Goal: Transaction & Acquisition: Purchase product/service

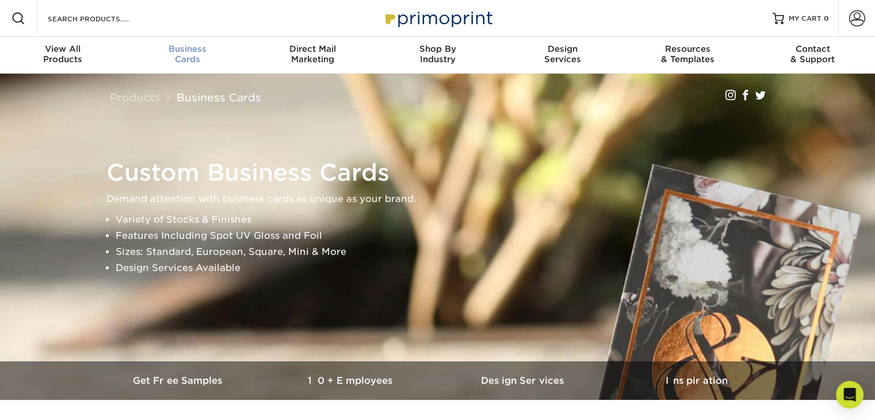
scroll to position [1, 0]
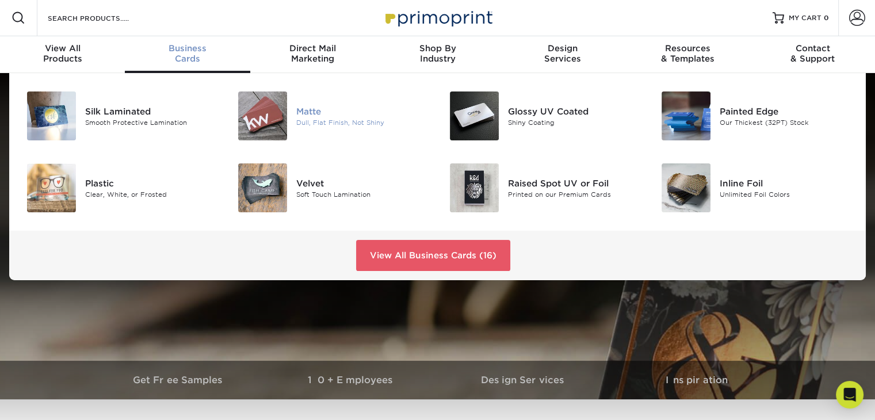
click at [339, 113] on div "Matte" at bounding box center [362, 111] width 132 height 13
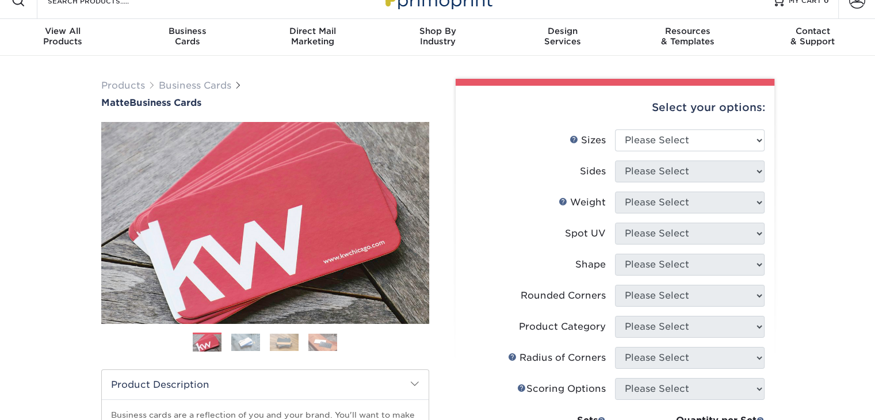
scroll to position [18, 0]
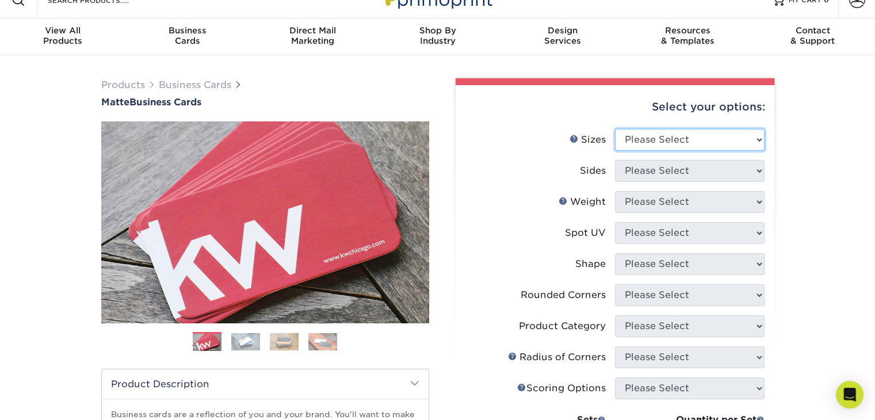
click at [634, 131] on select "Please Select 1.5" x 3.5" - Mini 1.75" x 3.5" - Mini 2" x 2" - Square 2" x 3" -…" at bounding box center [690, 140] width 150 height 22
click at [489, 160] on label "Sides" at bounding box center [541, 171] width 150 height 22
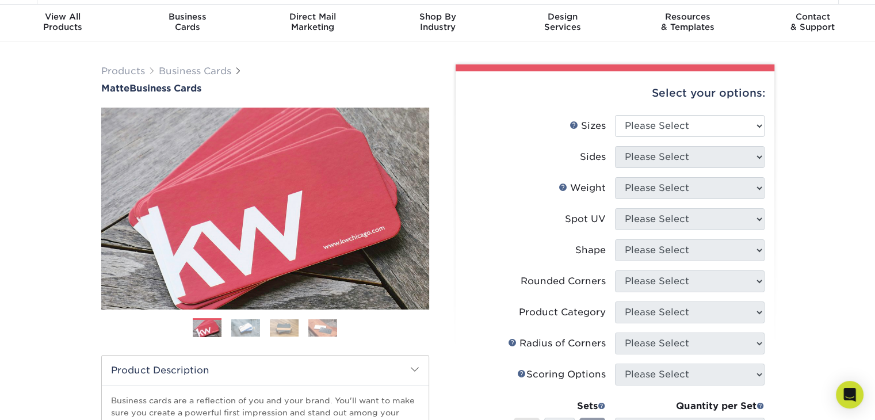
scroll to position [32, 0]
click at [677, 129] on select "Please Select 1.5" x 3.5" - Mini 1.75" x 3.5" - Mini 2" x 2" - Square 2" x 3" -…" at bounding box center [690, 126] width 150 height 22
select select "2.00x3.50"
click at [615, 115] on select "Please Select 1.5" x 3.5" - Mini 1.75" x 3.5" - Mini 2" x 2" - Square 2" x 3" -…" at bounding box center [690, 126] width 150 height 22
click at [654, 165] on select "Please Select Print Both Sides Print Front Only" at bounding box center [690, 157] width 150 height 22
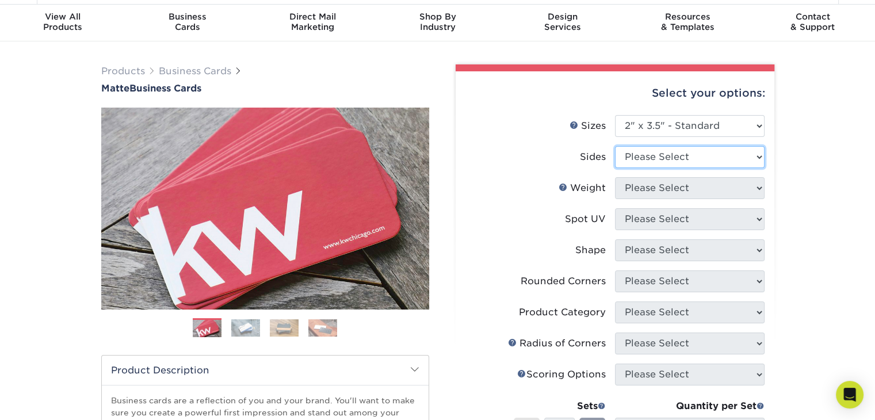
select select "13abbda7-1d64-4f25-8bb2-c179b224825d"
click at [615, 146] on select "Please Select Print Both Sides Print Front Only" at bounding box center [690, 157] width 150 height 22
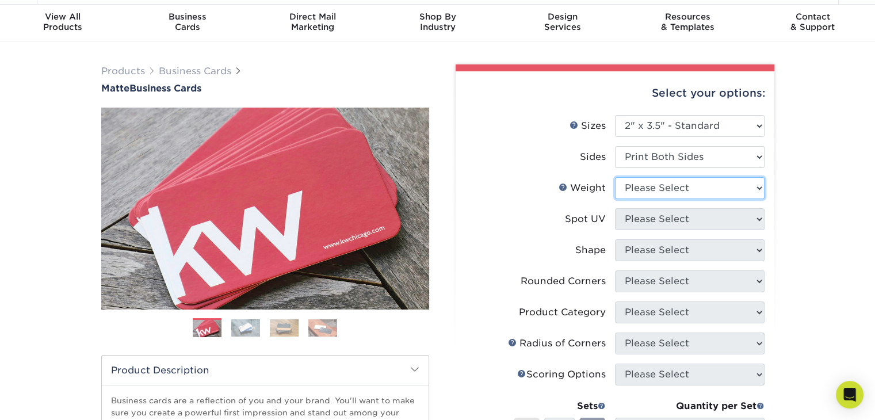
click at [647, 185] on select "Please Select 16PT 14PT" at bounding box center [690, 188] width 150 height 22
select select "16PT"
click at [615, 177] on select "Please Select 16PT 14PT" at bounding box center [690, 188] width 150 height 22
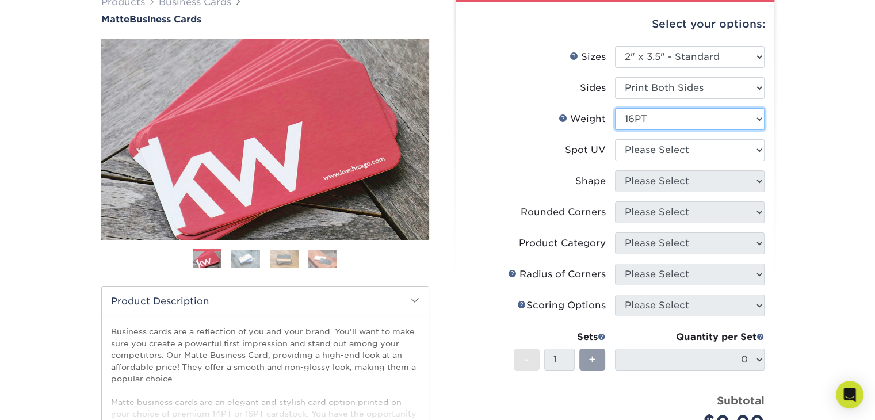
scroll to position [104, 0]
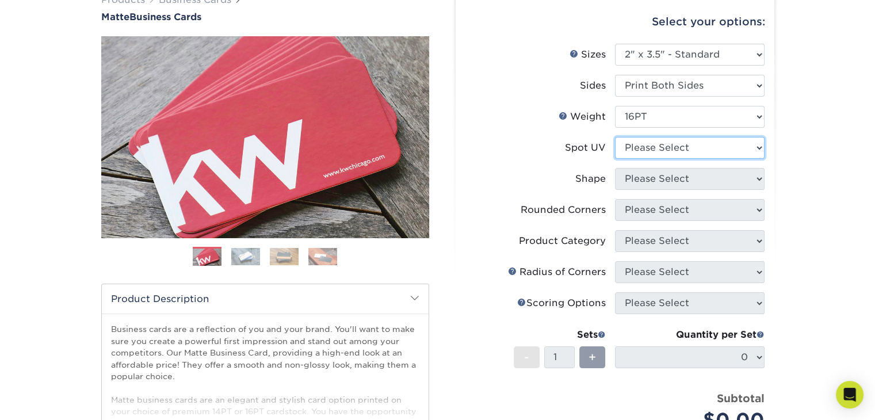
click at [656, 150] on select "Please Select No Spot UV Front and Back (Both Sides) Front Only Back Only" at bounding box center [690, 148] width 150 height 22
select select "3"
click at [615, 137] on select "Please Select No Spot UV Front and Back (Both Sides) Front Only Back Only" at bounding box center [690, 148] width 150 height 22
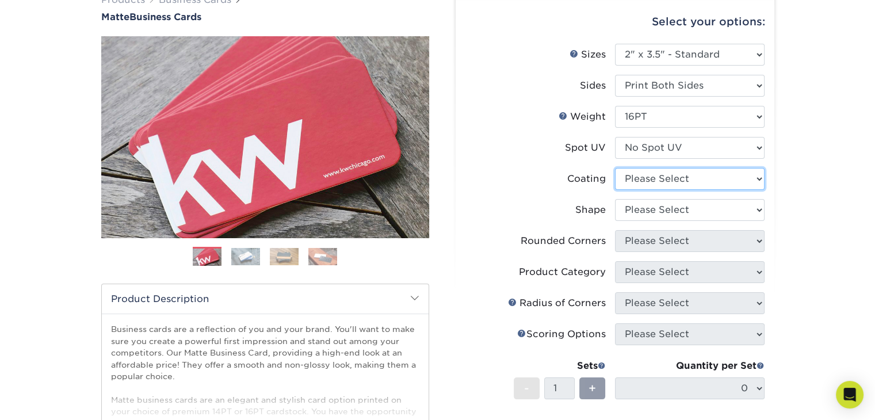
click at [644, 180] on select at bounding box center [690, 179] width 150 height 22
select select "121bb7b5-3b4d-429f-bd8d-bbf80e953313"
click at [615, 168] on select at bounding box center [690, 179] width 150 height 22
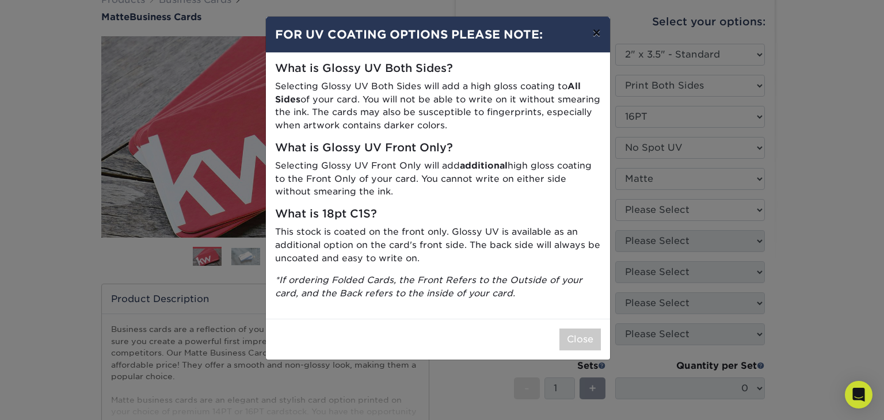
click at [593, 35] on button "×" at bounding box center [596, 33] width 26 height 32
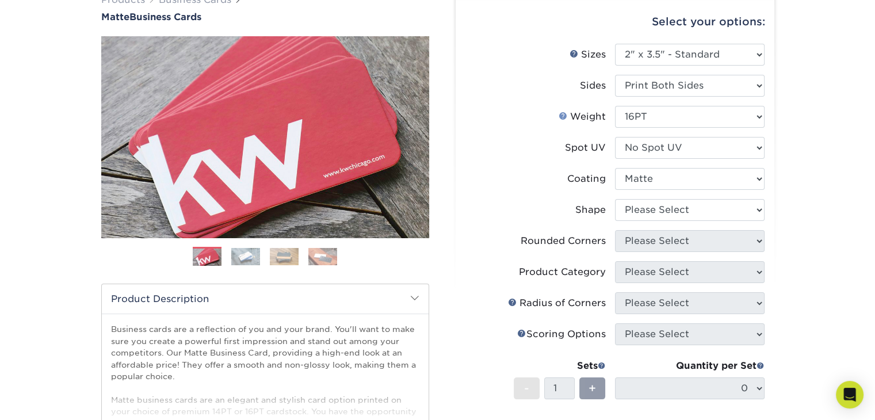
click at [563, 112] on link "Weight Help" at bounding box center [563, 115] width 9 height 9
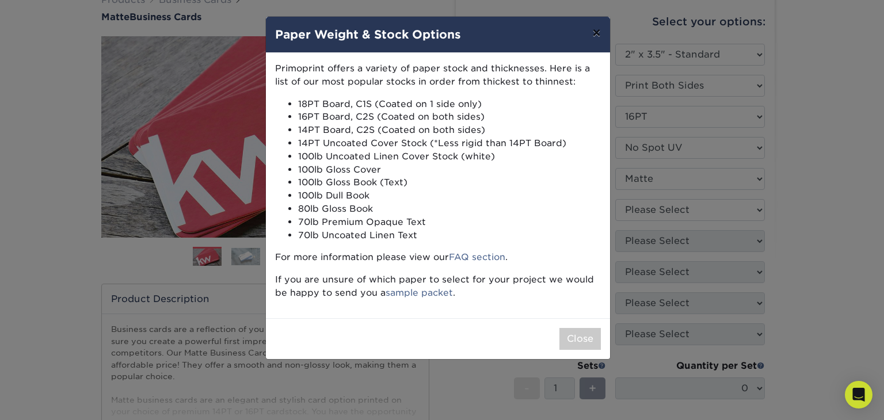
click at [596, 29] on button "×" at bounding box center [596, 33] width 26 height 32
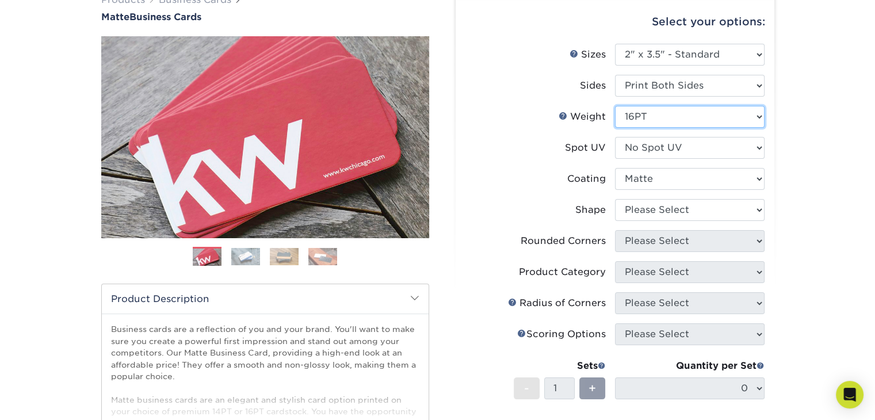
click at [648, 111] on select "Please Select 16PT 14PT" at bounding box center [690, 117] width 150 height 22
select select "14PT"
click at [615, 106] on select "Please Select 16PT 14PT" at bounding box center [690, 117] width 150 height 22
select select "-1"
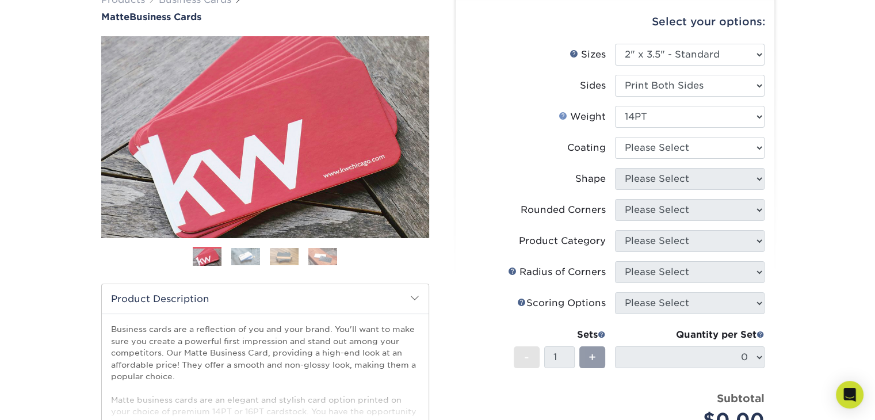
click at [563, 114] on link "Weight Help" at bounding box center [563, 115] width 9 height 9
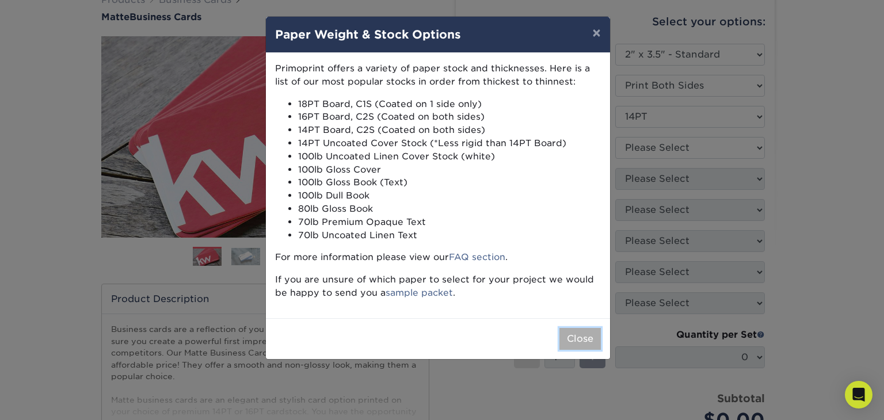
click at [583, 345] on button "Close" at bounding box center [579, 339] width 41 height 22
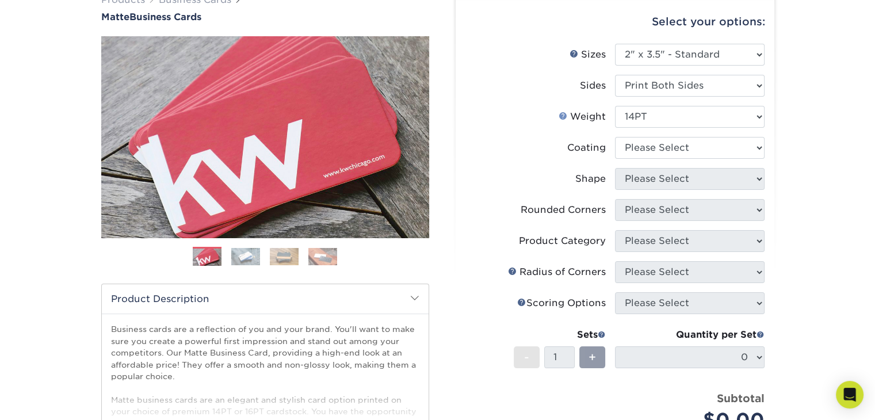
click at [563, 111] on link "Weight Help" at bounding box center [563, 115] width 9 height 9
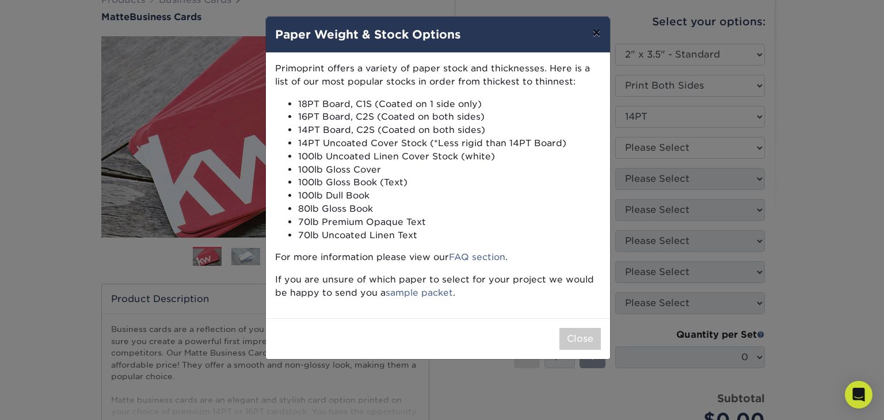
click at [598, 28] on button "×" at bounding box center [596, 33] width 26 height 32
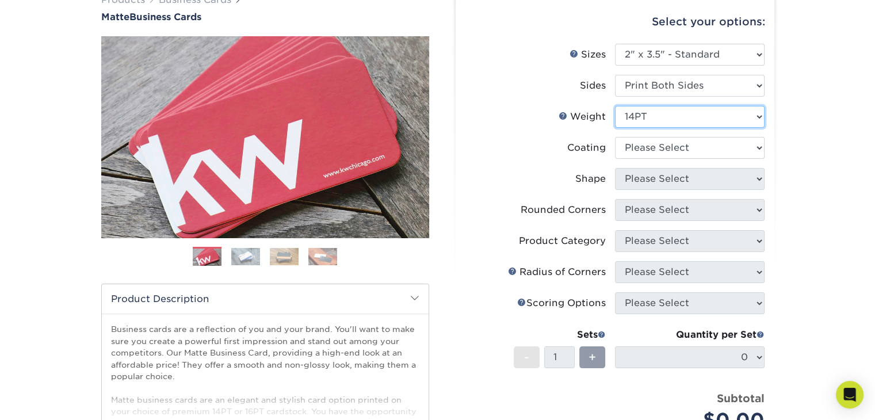
drag, startPoint x: 640, startPoint y: 116, endPoint x: 640, endPoint y: 151, distance: 35.1
click at [640, 151] on ul "Sizes Help Sizes Please Select 1.5" x 3.5" - Mini 1.75" x 3.5" - Mini 2" x 2" -…" at bounding box center [615, 246] width 300 height 405
select select "16PT"
click at [615, 106] on select "Please Select 16PT 14PT" at bounding box center [690, 117] width 150 height 22
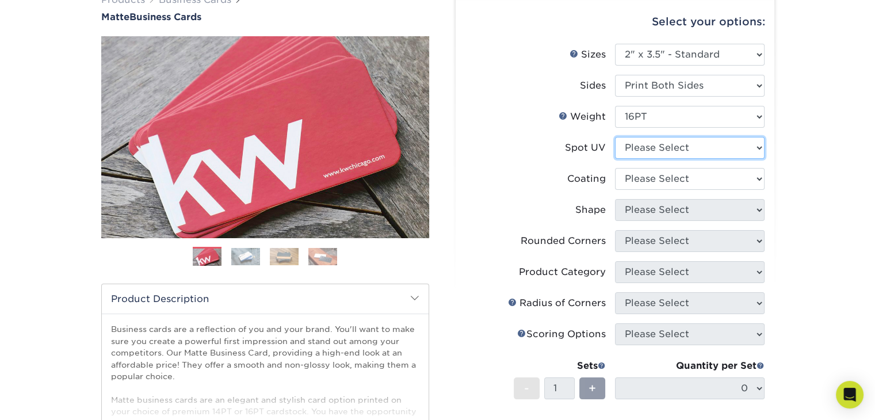
click at [636, 151] on select "Please Select No Spot UV Front and Back (Both Sides) Front Only Back Only" at bounding box center [690, 148] width 150 height 22
select select "3"
click at [615, 137] on select "Please Select No Spot UV Front and Back (Both Sides) Front Only Back Only" at bounding box center [690, 148] width 150 height 22
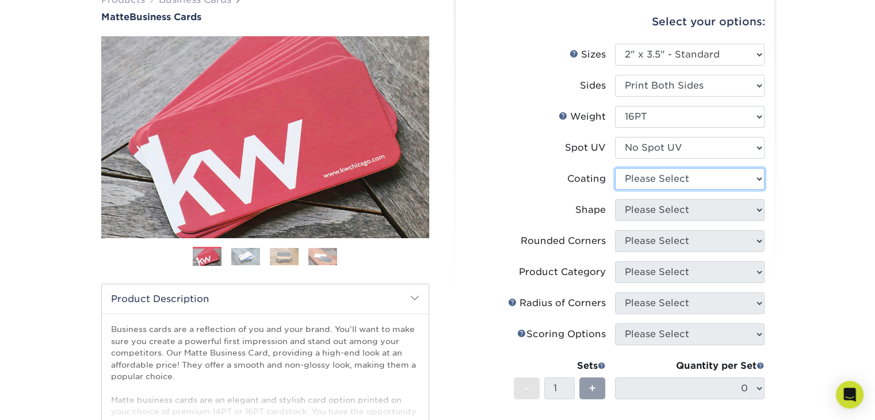
click at [638, 171] on select at bounding box center [690, 179] width 150 height 22
select select "121bb7b5-3b4d-429f-bd8d-bbf80e953313"
click at [615, 168] on select at bounding box center [690, 179] width 150 height 22
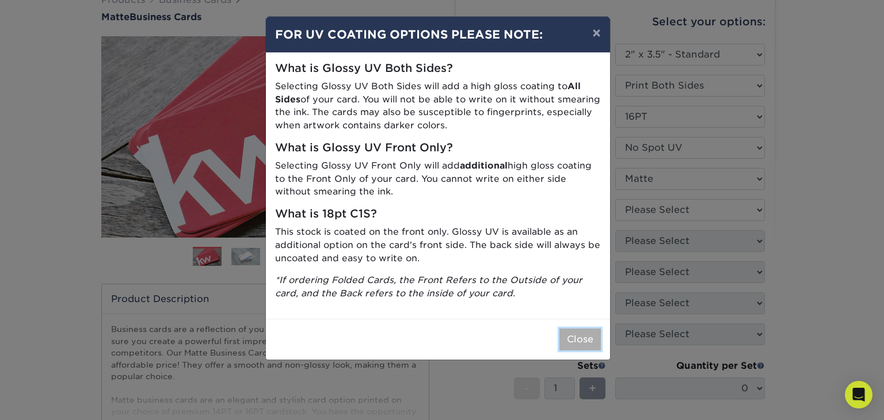
click at [572, 339] on button "Close" at bounding box center [579, 340] width 41 height 22
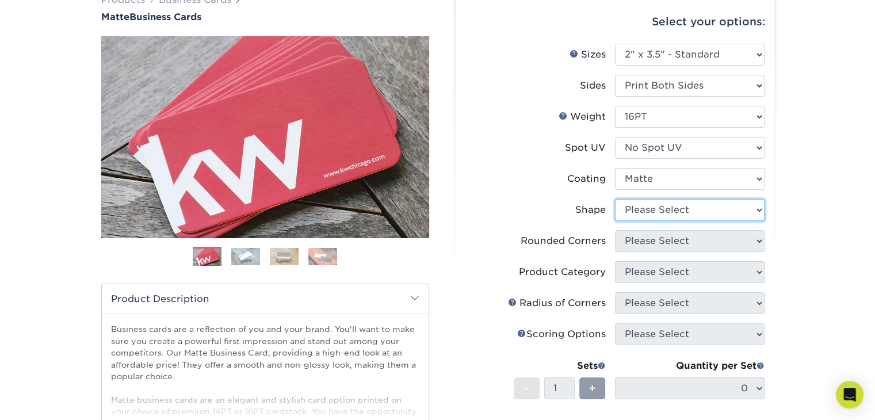
click at [663, 204] on select "Please Select Standard Oval" at bounding box center [690, 210] width 150 height 22
select select "standard"
click at [615, 199] on select "Please Select Standard Oval" at bounding box center [690, 210] width 150 height 22
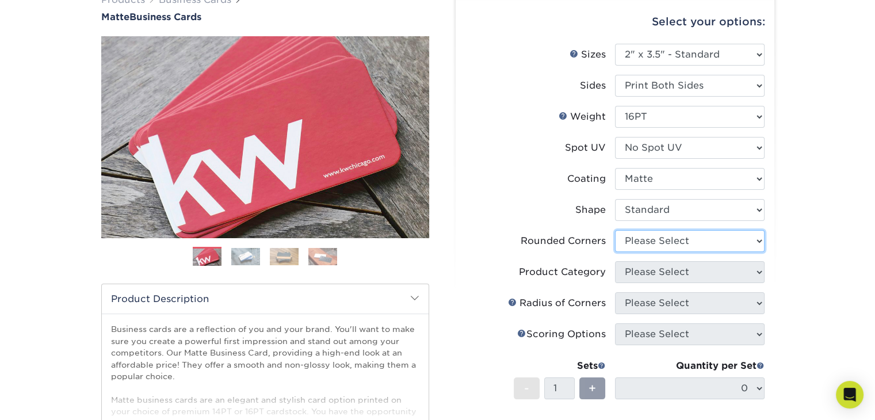
click at [666, 242] on select "Please Select Yes - Round 2 Corners Yes - Round 4 Corners No" at bounding box center [690, 241] width 150 height 22
select select "7672df9e-0e0a-464d-8e1f-920c575e4da3"
click at [615, 230] on select "Please Select Yes - Round 2 Corners Yes - Round 4 Corners No" at bounding box center [690, 241] width 150 height 22
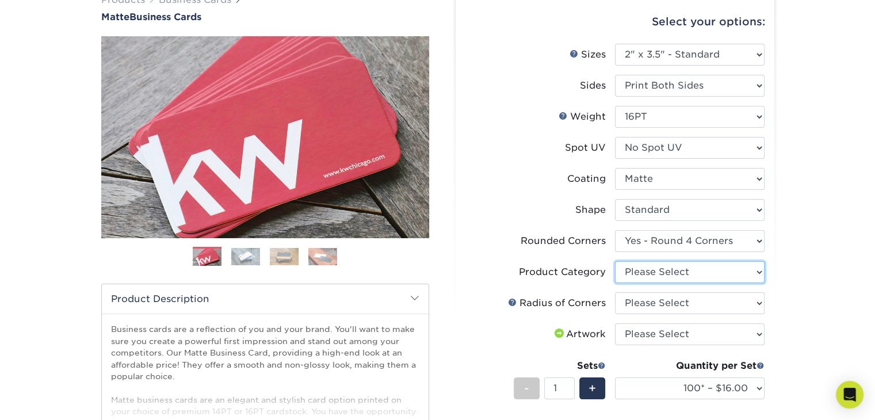
click at [652, 273] on select "Please Select Business Cards" at bounding box center [690, 272] width 150 height 22
select select "3b5148f1-0588-4f88-a218-97bcfdce65c1"
click at [615, 261] on select "Please Select Business Cards" at bounding box center [690, 272] width 150 height 22
click at [644, 302] on select "Please Select Rounded 1/8" Rounded 1/4"" at bounding box center [690, 303] width 150 height 22
select select "589680c7-ee9a-431b-9d12-d7aeb1386a97"
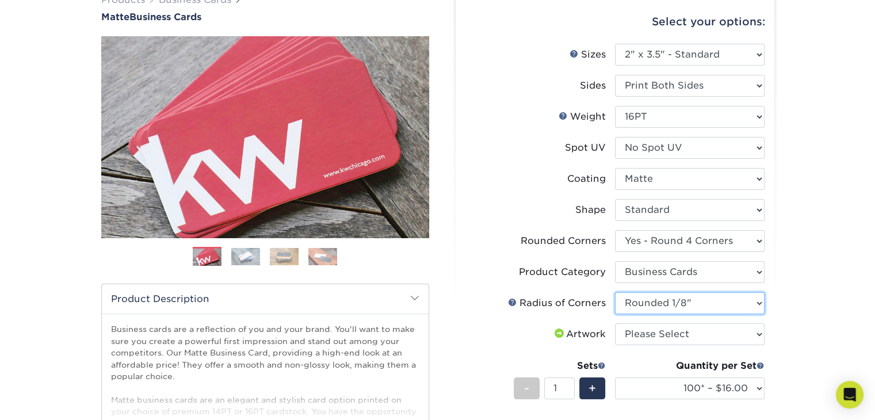
click at [615, 292] on select "Please Select Rounded 1/8" Rounded 1/4"" at bounding box center [690, 303] width 150 height 22
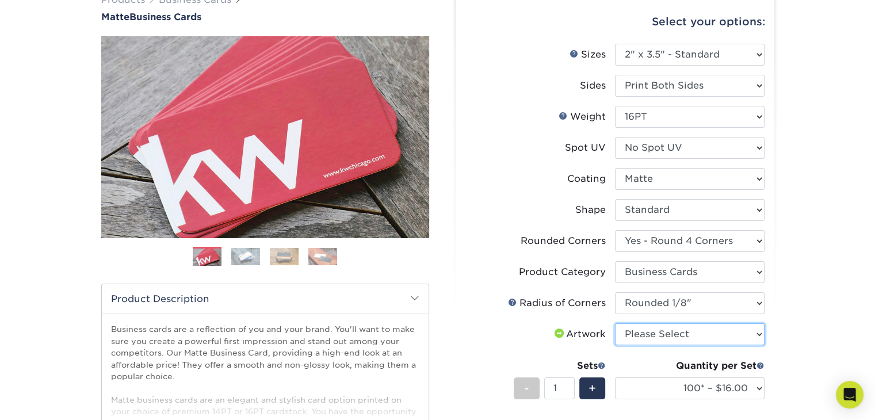
click at [651, 335] on select "Please Select I will upload files I need a design - $100" at bounding box center [690, 334] width 150 height 22
select select "upload"
click at [615, 323] on select "Please Select I will upload files I need a design - $100" at bounding box center [690, 334] width 150 height 22
click at [662, 336] on select "Please Select I will upload files I need a design - $100" at bounding box center [690, 334] width 150 height 22
click at [823, 289] on div "Products Business Cards Matte Business Cards Previous Next 100 $ 9" at bounding box center [437, 328] width 875 height 716
